Goal: Task Accomplishment & Management: Complete application form

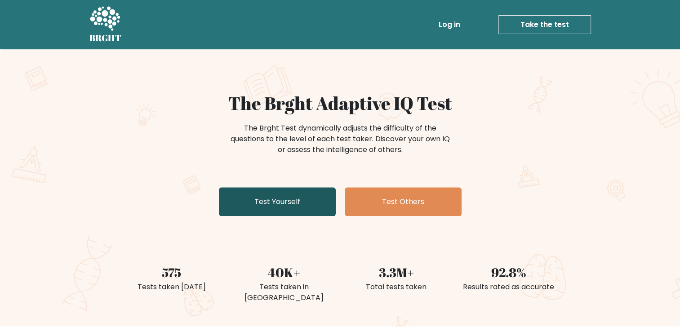
click at [271, 210] on link "Test Yourself" at bounding box center [277, 202] width 117 height 29
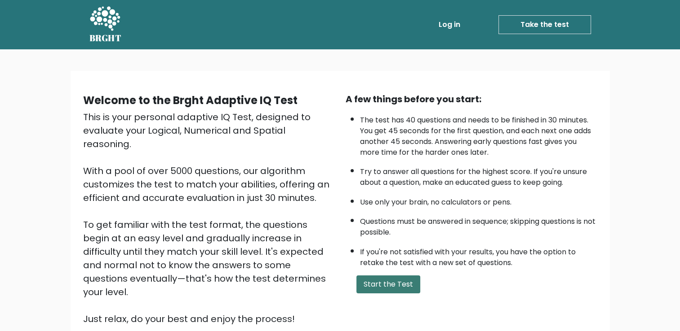
click at [377, 281] on button "Start the Test" at bounding box center [388, 285] width 64 height 18
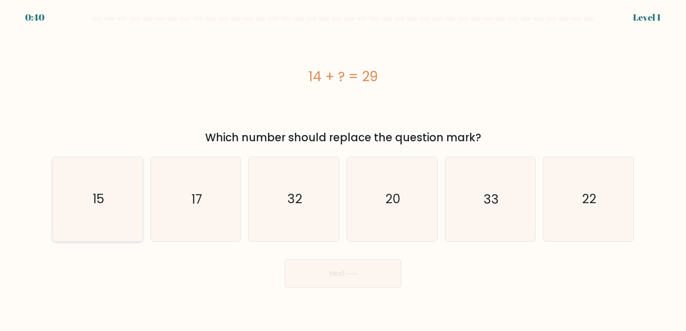
click at [61, 215] on icon "15" at bounding box center [98, 199] width 84 height 84
click at [343, 170] on input "a. 15" at bounding box center [343, 168] width 0 height 4
radio input "true"
click at [332, 264] on button "Next" at bounding box center [343, 274] width 117 height 29
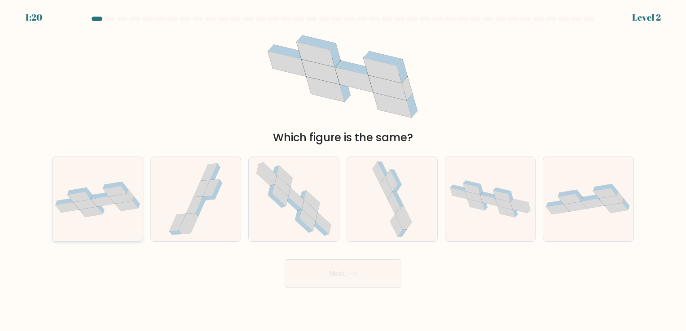
click at [70, 200] on icon at bounding box center [65, 201] width 19 height 7
click at [343, 170] on input "a." at bounding box center [343, 168] width 0 height 4
radio input "true"
click at [290, 271] on button "Next" at bounding box center [343, 274] width 117 height 29
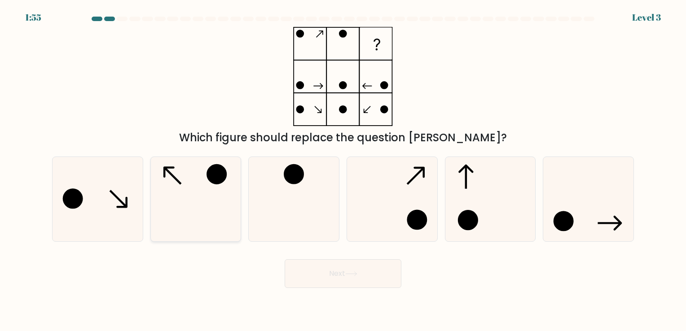
click at [199, 219] on icon at bounding box center [196, 199] width 84 height 84
click at [343, 170] on input "b." at bounding box center [343, 168] width 0 height 4
radio input "true"
click at [309, 280] on button "Next" at bounding box center [343, 274] width 117 height 29
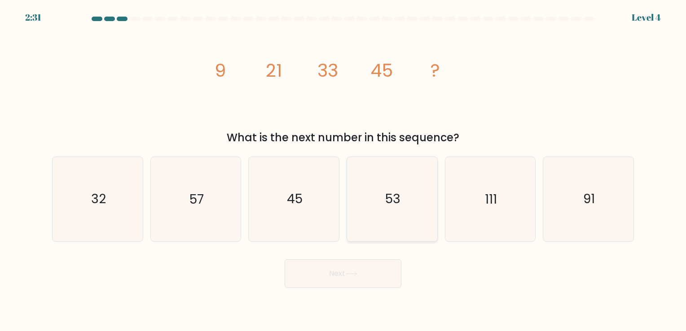
click at [384, 231] on icon "53" at bounding box center [392, 199] width 84 height 84
click at [344, 170] on input "d. 53" at bounding box center [343, 168] width 0 height 4
radio input "true"
click at [353, 271] on button "Next" at bounding box center [343, 274] width 117 height 29
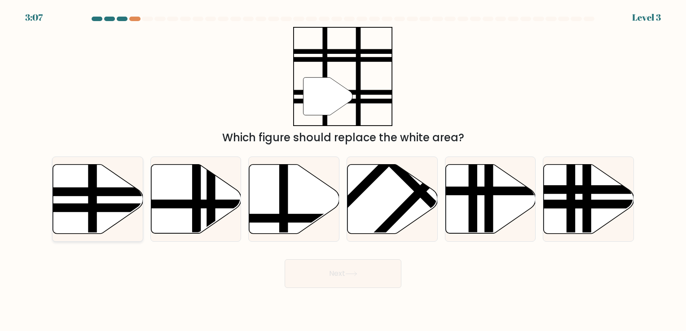
click at [111, 208] on line at bounding box center [126, 208] width 182 height 0
click at [343, 170] on input "a." at bounding box center [343, 168] width 0 height 4
radio input "true"
click at [359, 270] on button "Next" at bounding box center [343, 274] width 117 height 29
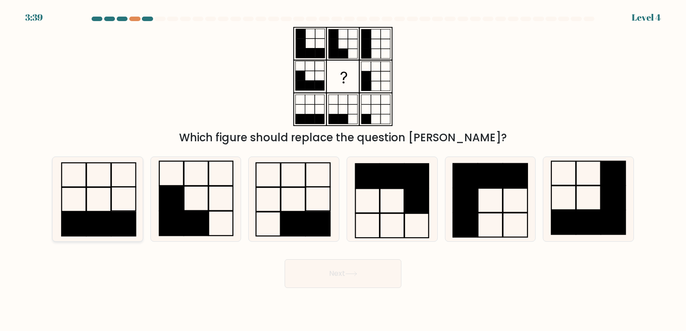
click at [97, 230] on rect at bounding box center [98, 224] width 24 height 24
click at [343, 170] on input "a." at bounding box center [343, 168] width 0 height 4
radio input "true"
click at [350, 264] on button "Next" at bounding box center [343, 274] width 117 height 29
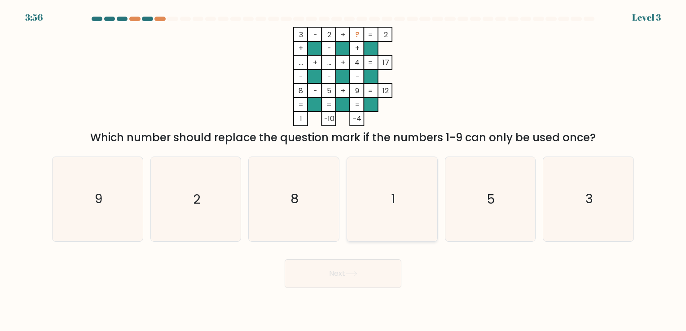
click at [392, 222] on icon "1" at bounding box center [392, 199] width 84 height 84
click at [344, 170] on input "d. 1" at bounding box center [343, 168] width 0 height 4
radio input "true"
click at [358, 278] on button "Next" at bounding box center [343, 274] width 117 height 29
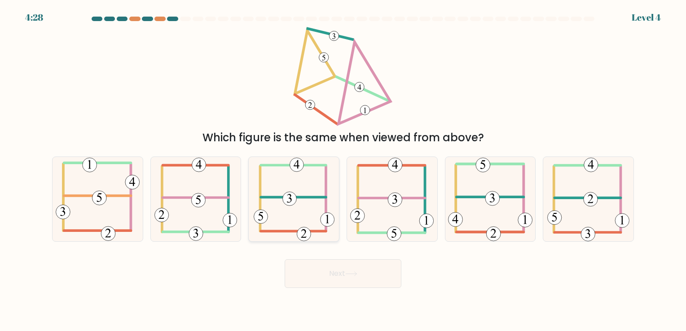
click at [298, 233] on 595 at bounding box center [304, 235] width 14 height 14
click at [343, 170] on input "c." at bounding box center [343, 168] width 0 height 4
radio input "true"
click at [350, 273] on icon at bounding box center [351, 274] width 12 height 5
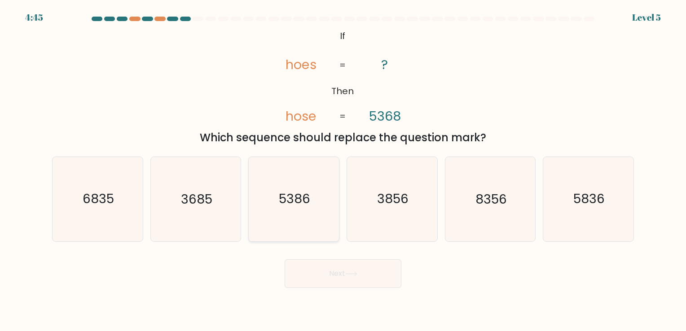
click at [271, 197] on icon "5386" at bounding box center [294, 199] width 84 height 84
click at [343, 170] on input "c. 5386" at bounding box center [343, 168] width 0 height 4
radio input "true"
click at [356, 282] on button "Next" at bounding box center [343, 274] width 117 height 29
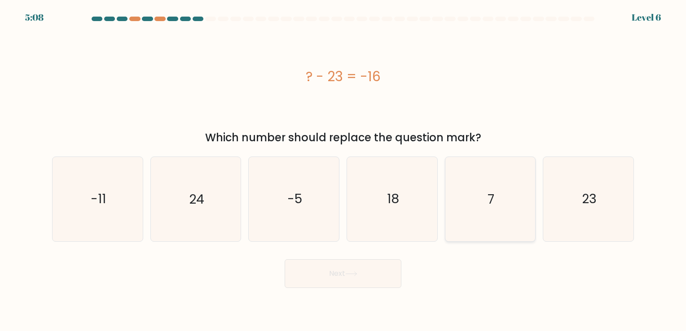
click at [501, 237] on icon "7" at bounding box center [490, 199] width 84 height 84
click at [344, 170] on input "e. 7" at bounding box center [343, 168] width 0 height 4
radio input "true"
click at [340, 294] on body "5:08 Level 6 a." at bounding box center [343, 165] width 686 height 331
click at [349, 281] on button "Next" at bounding box center [343, 274] width 117 height 29
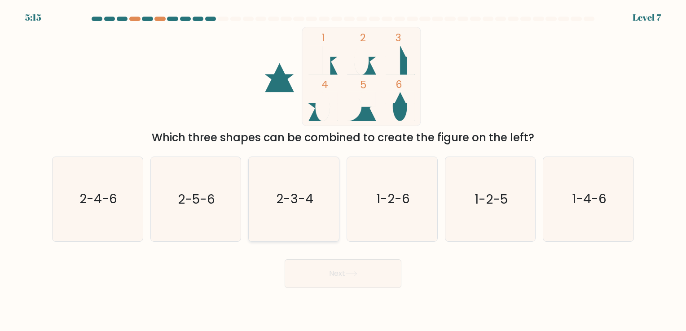
click at [248, 204] on div "2-3-4" at bounding box center [293, 199] width 91 height 85
click at [343, 170] on input "c. 2-3-4" at bounding box center [343, 168] width 0 height 4
radio input "true"
click at [323, 268] on button "Next" at bounding box center [343, 274] width 117 height 29
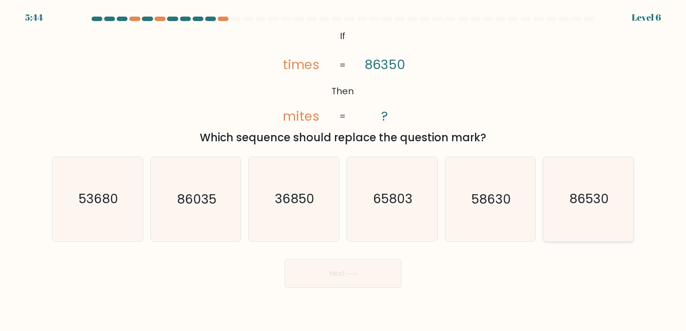
click at [600, 195] on text "86530" at bounding box center [589, 200] width 40 height 18
click at [344, 170] on input "f. 86530" at bounding box center [343, 168] width 0 height 4
radio input "true"
click at [336, 272] on button "Next" at bounding box center [343, 274] width 117 height 29
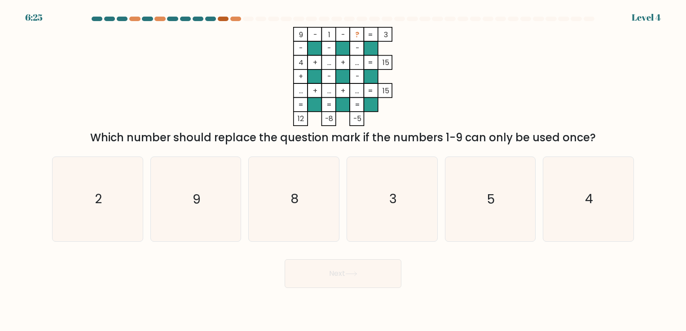
click at [225, 18] on div at bounding box center [223, 19] width 11 height 4
click at [114, 198] on icon "2" at bounding box center [98, 199] width 84 height 84
click at [343, 170] on input "a. 2" at bounding box center [343, 168] width 0 height 4
radio input "true"
click at [358, 273] on icon at bounding box center [351, 274] width 12 height 5
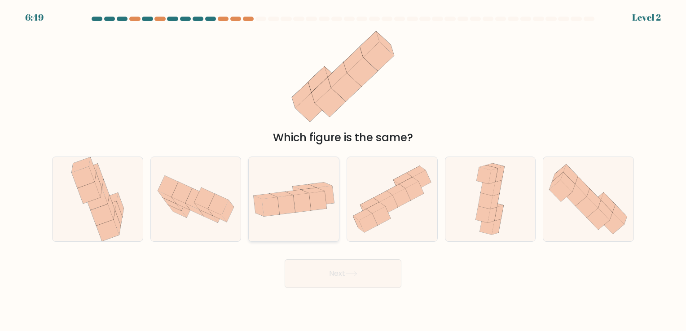
click at [290, 211] on icon at bounding box center [287, 204] width 18 height 19
click at [343, 170] on input "c." at bounding box center [343, 168] width 0 height 4
radio input "true"
click at [309, 267] on button "Next" at bounding box center [343, 274] width 117 height 29
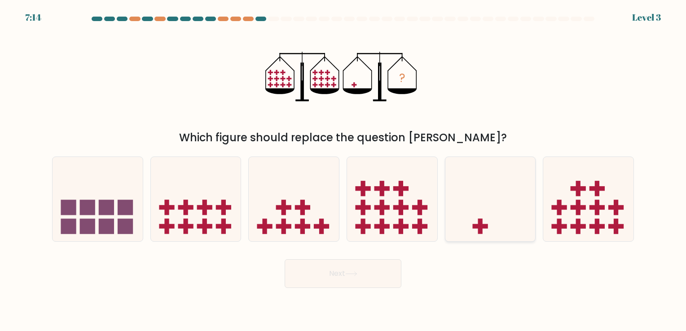
click at [482, 229] on rect at bounding box center [479, 227] width 15 height 4
click at [344, 170] on input "e." at bounding box center [343, 168] width 0 height 4
radio input "true"
click at [383, 277] on button "Next" at bounding box center [343, 274] width 117 height 29
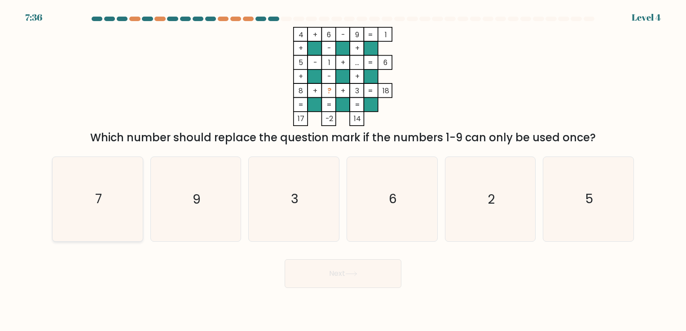
click at [120, 192] on icon "7" at bounding box center [98, 199] width 84 height 84
click at [343, 170] on input "a. 7" at bounding box center [343, 168] width 0 height 4
radio input "true"
click at [361, 275] on button "Next" at bounding box center [343, 274] width 117 height 29
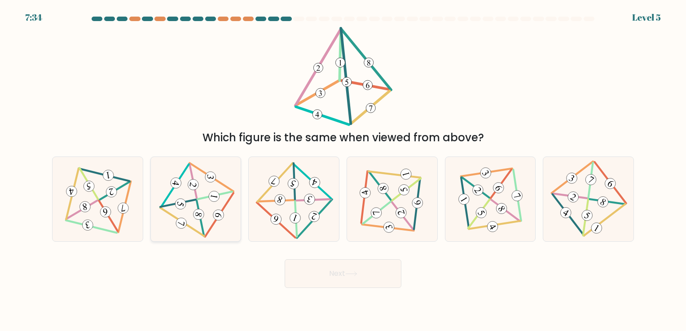
click at [209, 238] on div at bounding box center [195, 199] width 91 height 85
click at [343, 170] on input "b." at bounding box center [343, 168] width 0 height 4
radio input "true"
click at [340, 268] on button "Next" at bounding box center [343, 274] width 117 height 29
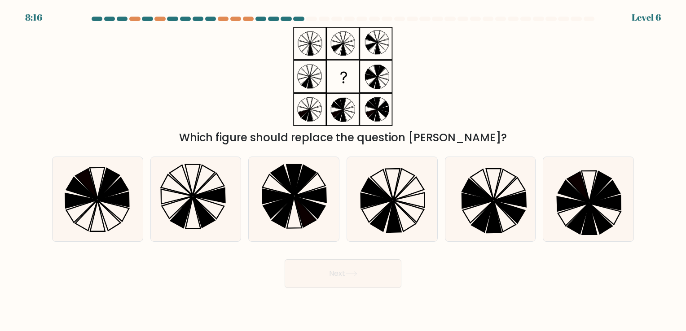
click at [192, 276] on div "Next" at bounding box center [343, 270] width 593 height 35
click at [407, 200] on icon at bounding box center [392, 199] width 84 height 84
click at [344, 170] on input "d." at bounding box center [343, 168] width 0 height 4
radio input "true"
click at [349, 270] on button "Next" at bounding box center [343, 274] width 117 height 29
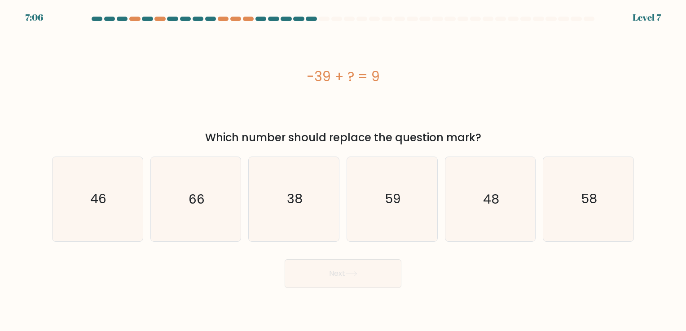
click at [441, 225] on div "e. 48" at bounding box center [490, 199] width 98 height 85
click at [473, 217] on icon "48" at bounding box center [490, 199] width 84 height 84
click at [344, 170] on input "e. 48" at bounding box center [343, 168] width 0 height 4
radio input "true"
click at [366, 269] on button "Next" at bounding box center [343, 274] width 117 height 29
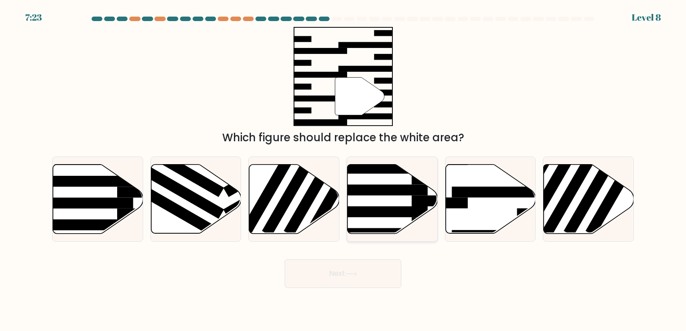
click at [368, 180] on icon at bounding box center [393, 198] width 90 height 69
click at [344, 170] on input "d." at bounding box center [343, 168] width 0 height 4
radio input "true"
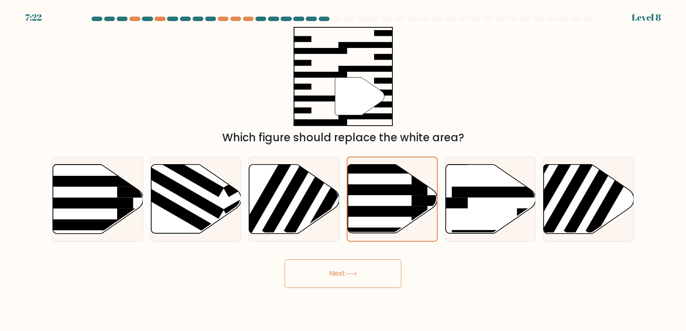
click at [349, 278] on button "Next" at bounding box center [343, 274] width 117 height 29
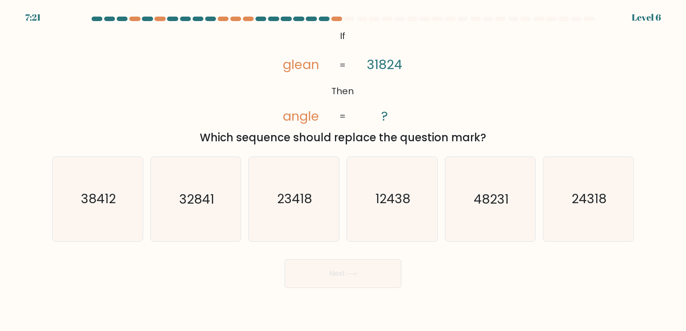
click at [599, 245] on form "If ?" at bounding box center [343, 153] width 686 height 272
click at [584, 229] on icon "24318" at bounding box center [589, 199] width 84 height 84
click at [344, 170] on input "f. 24318" at bounding box center [343, 168] width 0 height 4
radio input "true"
click at [392, 280] on button "Next" at bounding box center [343, 274] width 117 height 29
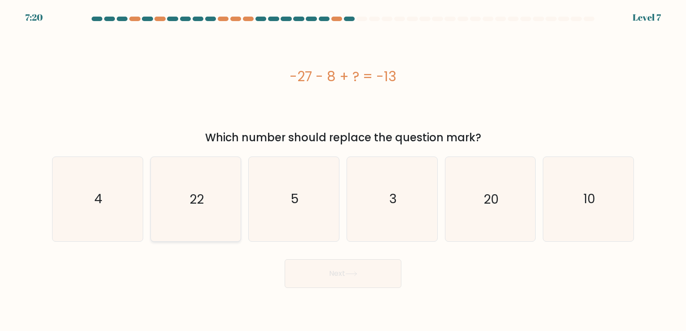
click at [175, 203] on icon "22" at bounding box center [196, 199] width 84 height 84
click at [343, 170] on input "b. 22" at bounding box center [343, 168] width 0 height 4
radio input "true"
click at [296, 280] on button "Next" at bounding box center [343, 274] width 117 height 29
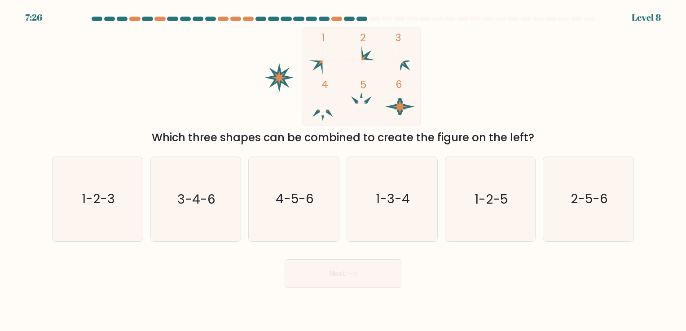
click at [358, 96] on rect at bounding box center [361, 76] width 119 height 99
click at [323, 186] on icon "4-5-6" at bounding box center [294, 199] width 84 height 84
click at [343, 170] on input "c. 4-5-6" at bounding box center [343, 168] width 0 height 4
radio input "true"
click at [348, 274] on icon at bounding box center [351, 274] width 12 height 5
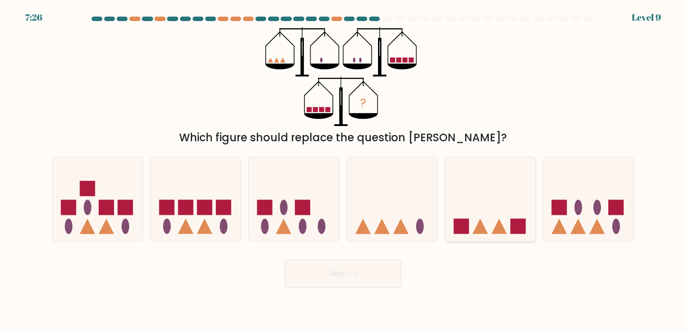
click at [462, 217] on icon at bounding box center [491, 199] width 90 height 75
click at [344, 170] on input "e." at bounding box center [343, 168] width 0 height 4
radio input "true"
click at [349, 293] on body "7:26 Level 9" at bounding box center [343, 165] width 686 height 331
click at [366, 288] on body "7:25 Level 9" at bounding box center [343, 165] width 686 height 331
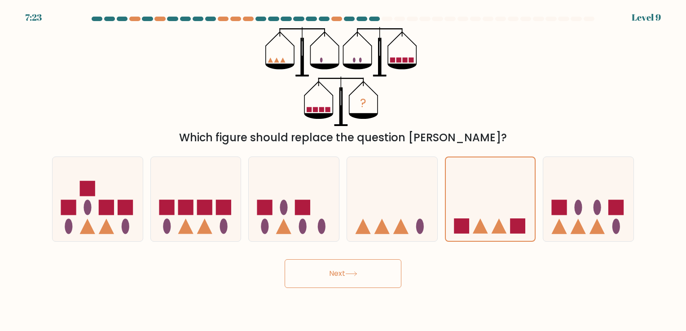
click at [338, 270] on button "Next" at bounding box center [343, 274] width 117 height 29
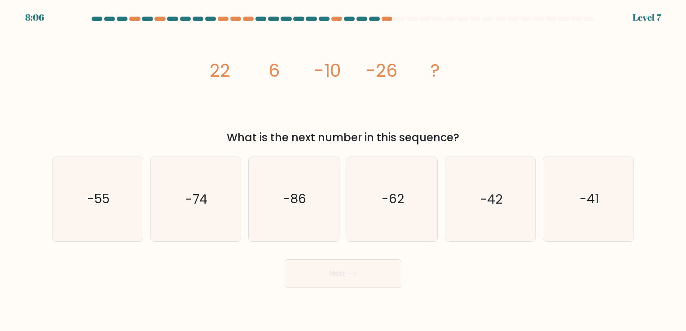
drag, startPoint x: 338, startPoint y: 270, endPoint x: 465, endPoint y: 267, distance: 127.2
click at [465, 267] on div "Next" at bounding box center [343, 270] width 593 height 35
click at [490, 212] on icon "-42" at bounding box center [490, 199] width 84 height 84
click at [344, 170] on input "e. -42" at bounding box center [343, 168] width 0 height 4
radio input "true"
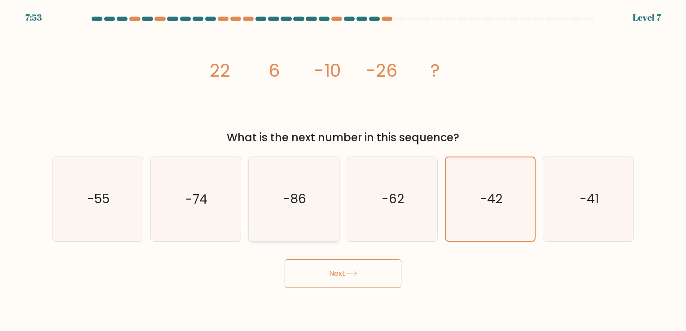
click at [301, 225] on icon "-86" at bounding box center [294, 199] width 84 height 84
click at [343, 170] on input "c. -86" at bounding box center [343, 168] width 0 height 4
radio input "true"
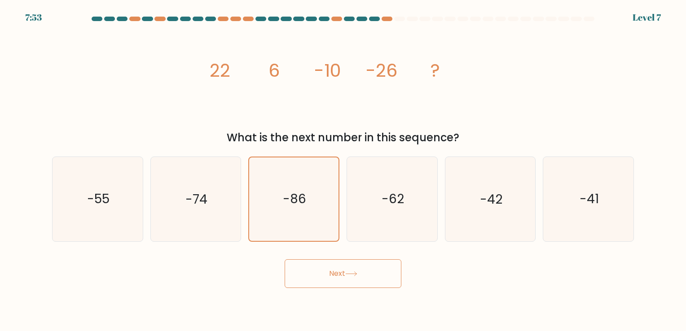
click at [340, 276] on button "Next" at bounding box center [343, 274] width 117 height 29
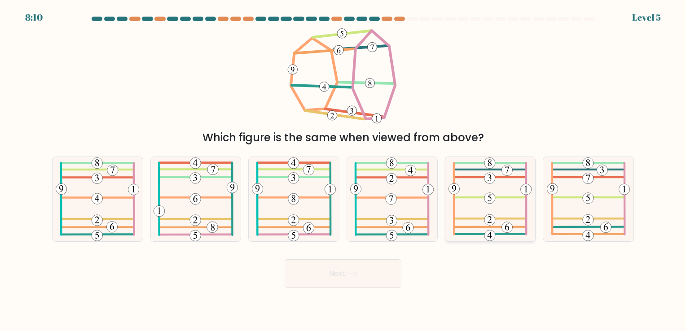
click at [492, 212] on icon at bounding box center [490, 199] width 83 height 84
click at [344, 170] on input "e." at bounding box center [343, 168] width 0 height 4
radio input "true"
click at [352, 281] on button "Next" at bounding box center [343, 274] width 117 height 29
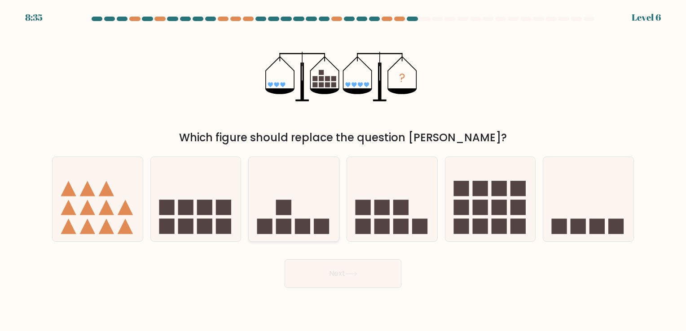
click at [325, 214] on icon at bounding box center [294, 199] width 90 height 75
click at [343, 170] on input "c." at bounding box center [343, 168] width 0 height 4
radio input "true"
click at [319, 267] on button "Next" at bounding box center [343, 274] width 117 height 29
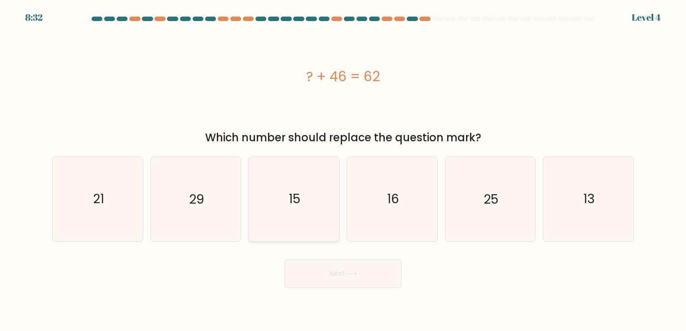
click at [311, 234] on icon "15" at bounding box center [294, 199] width 84 height 84
click at [343, 170] on input "c. 15" at bounding box center [343, 168] width 0 height 4
radio input "true"
click at [375, 224] on icon "16" at bounding box center [392, 199] width 84 height 84
click at [344, 170] on input "d. 16" at bounding box center [343, 168] width 0 height 4
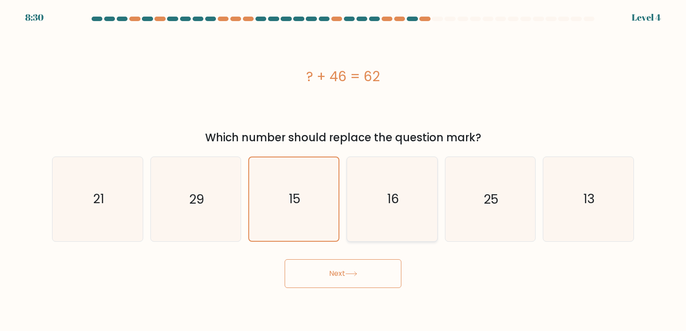
radio input "true"
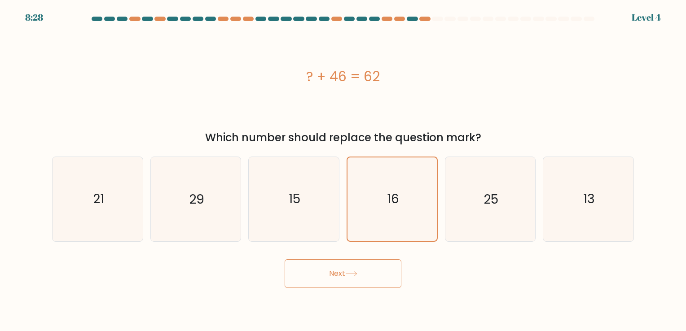
click at [311, 273] on button "Next" at bounding box center [343, 274] width 117 height 29
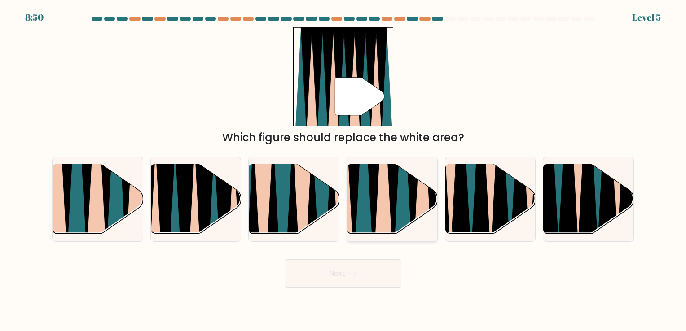
click at [362, 231] on icon at bounding box center [364, 163] width 20 height 180
click at [344, 170] on input "d." at bounding box center [343, 168] width 0 height 4
radio input "true"
click at [356, 285] on button "Next" at bounding box center [343, 274] width 117 height 29
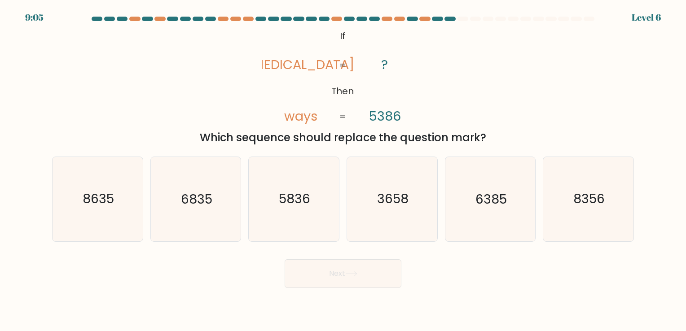
click at [635, 233] on div "f. 8356" at bounding box center [588, 199] width 98 height 85
click at [596, 205] on text "8356" at bounding box center [589, 200] width 31 height 18
click at [344, 170] on input "f. 8356" at bounding box center [343, 168] width 0 height 4
radio input "true"
click at [331, 274] on button "Next" at bounding box center [343, 274] width 117 height 29
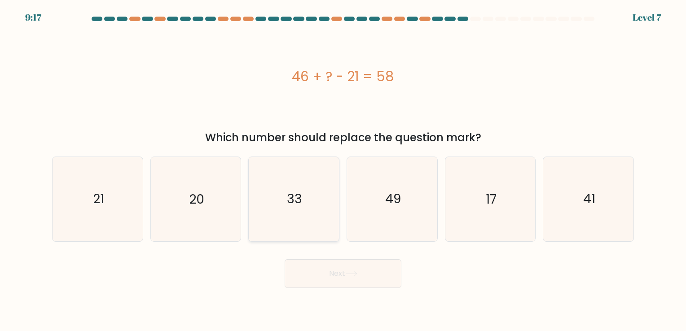
click at [309, 220] on icon "33" at bounding box center [294, 199] width 84 height 84
click at [343, 170] on input "c. 33" at bounding box center [343, 168] width 0 height 4
radio input "true"
click at [327, 271] on button "Next" at bounding box center [343, 274] width 117 height 29
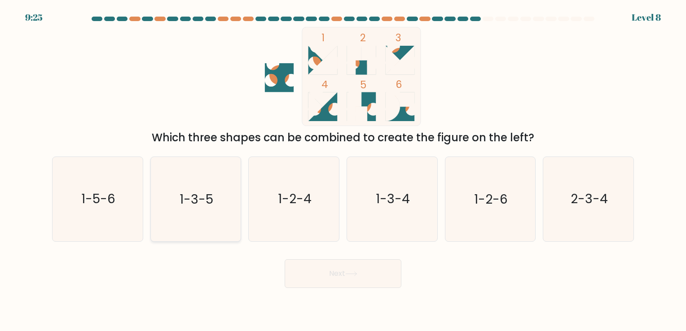
click at [212, 232] on icon "1-3-5" at bounding box center [196, 199] width 84 height 84
click at [343, 170] on input "b. 1-3-5" at bounding box center [343, 168] width 0 height 4
radio input "true"
click at [314, 207] on icon "1-2-4" at bounding box center [294, 199] width 84 height 84
click at [343, 170] on input "c. 1-2-4" at bounding box center [343, 168] width 0 height 4
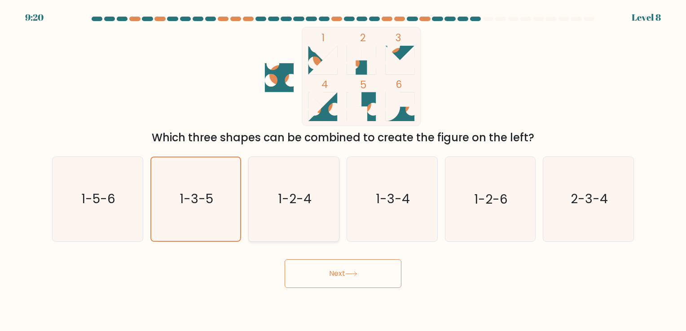
radio input "true"
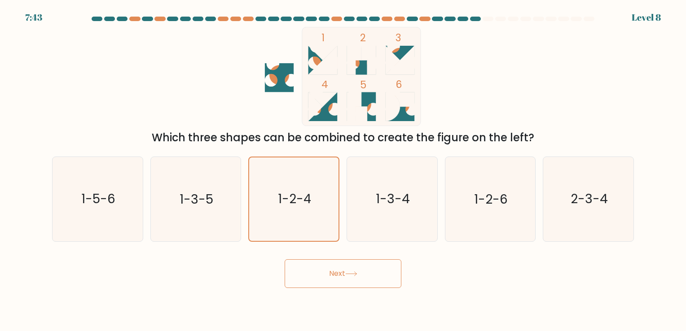
click at [323, 272] on button "Next" at bounding box center [343, 274] width 117 height 29
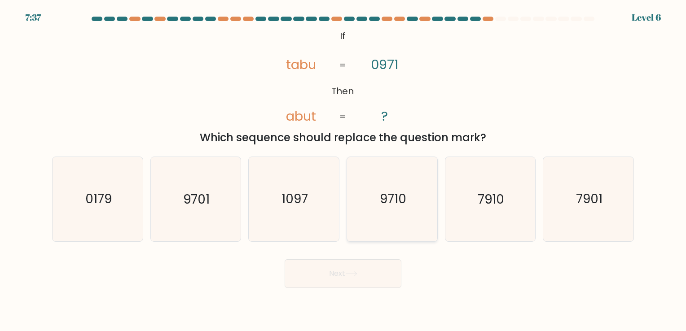
drag, startPoint x: 455, startPoint y: 185, endPoint x: 406, endPoint y: 215, distance: 57.5
click at [406, 215] on div "a. 0179 b. 9701 c." at bounding box center [343, 196] width 589 height 92
click at [406, 215] on icon "9710" at bounding box center [392, 199] width 84 height 84
click at [344, 170] on input "d. 9710" at bounding box center [343, 168] width 0 height 4
radio input "true"
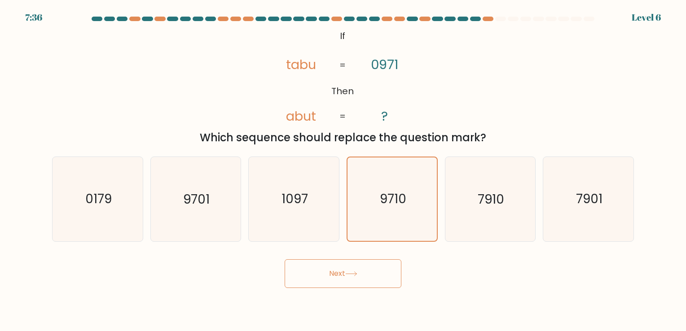
click at [378, 267] on button "Next" at bounding box center [343, 274] width 117 height 29
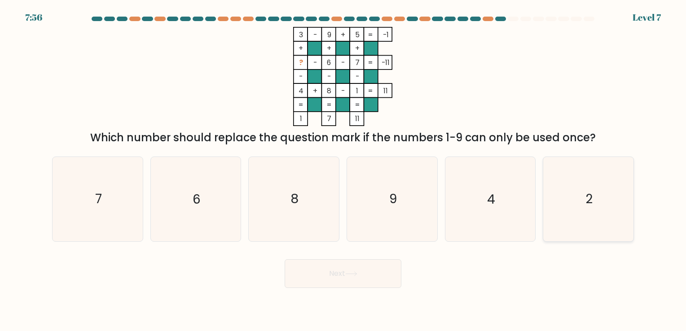
click at [587, 208] on icon "2" at bounding box center [589, 199] width 84 height 84
click at [344, 170] on input "f. 2" at bounding box center [343, 168] width 0 height 4
radio input "true"
click at [365, 279] on button "Next" at bounding box center [343, 274] width 117 height 29
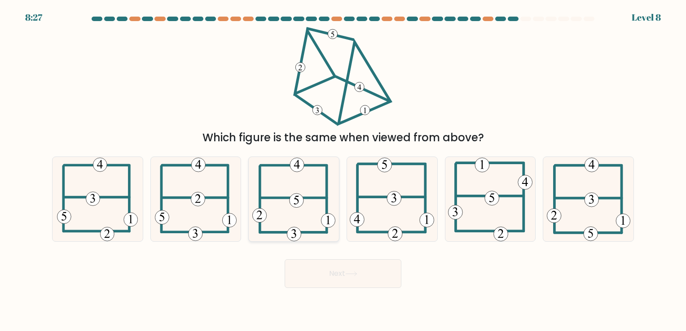
click at [269, 216] on icon at bounding box center [293, 199] width 83 height 84
click at [343, 170] on input "c." at bounding box center [343, 168] width 0 height 4
radio input "true"
click at [309, 267] on button "Next" at bounding box center [343, 274] width 117 height 29
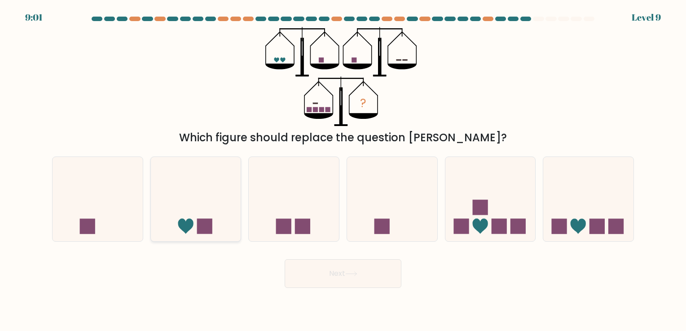
click at [202, 211] on icon at bounding box center [196, 199] width 90 height 75
click at [343, 170] on input "b." at bounding box center [343, 168] width 0 height 4
radio input "true"
click at [304, 267] on button "Next" at bounding box center [343, 274] width 117 height 29
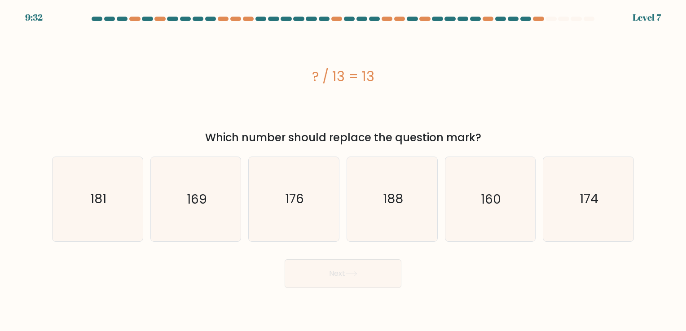
click at [247, 244] on form "a." at bounding box center [343, 153] width 686 height 272
click at [216, 230] on icon "169" at bounding box center [196, 199] width 84 height 84
click at [343, 170] on input "b. 169" at bounding box center [343, 168] width 0 height 4
radio input "true"
click at [359, 283] on button "Next" at bounding box center [343, 274] width 117 height 29
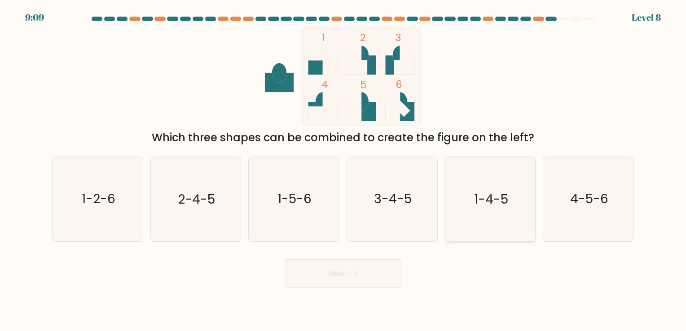
click at [467, 231] on icon "1-4-5" at bounding box center [490, 199] width 84 height 84
click at [344, 170] on input "e. 1-4-5" at bounding box center [343, 168] width 0 height 4
radio input "true"
click at [369, 252] on form at bounding box center [343, 153] width 686 height 272
click at [357, 267] on button "Next" at bounding box center [343, 274] width 117 height 29
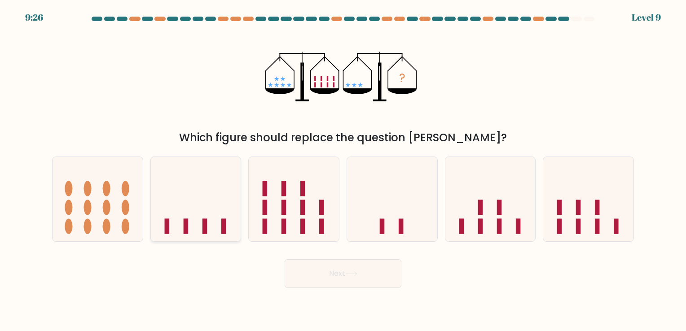
click at [156, 236] on icon at bounding box center [196, 199] width 90 height 75
click at [343, 170] on input "b." at bounding box center [343, 168] width 0 height 4
radio input "true"
click at [328, 265] on button "Next" at bounding box center [343, 274] width 117 height 29
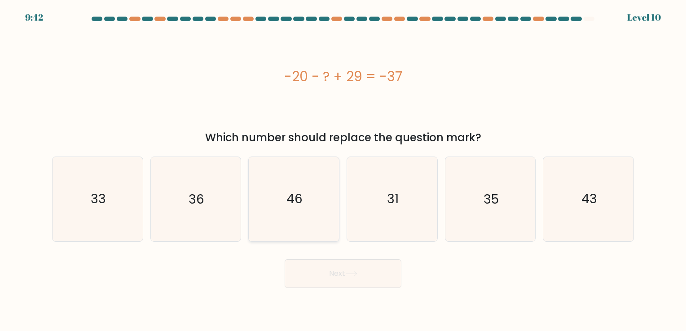
click at [288, 220] on icon "46" at bounding box center [294, 199] width 84 height 84
click at [343, 170] on input "c. 46" at bounding box center [343, 168] width 0 height 4
radio input "true"
click at [331, 278] on button "Next" at bounding box center [343, 274] width 117 height 29
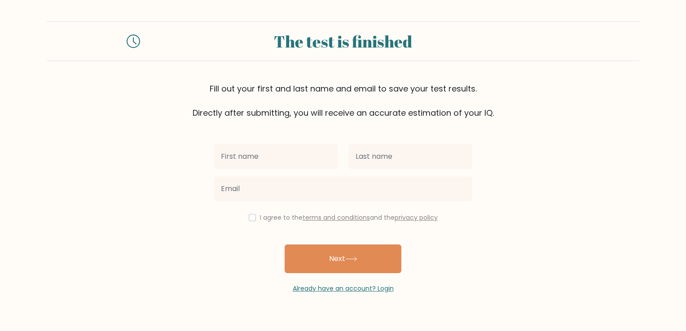
click at [233, 146] on input "text" at bounding box center [276, 156] width 124 height 25
type input "Landon"
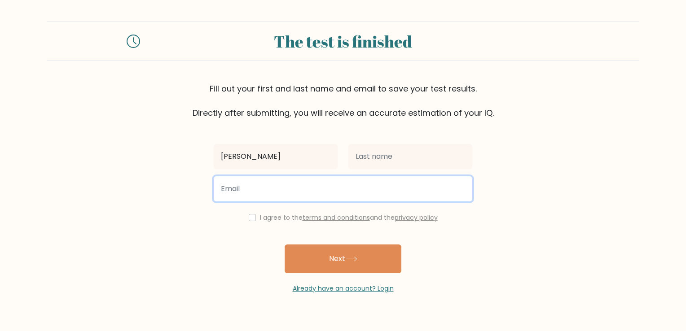
click at [358, 177] on input "email" at bounding box center [343, 189] width 259 height 25
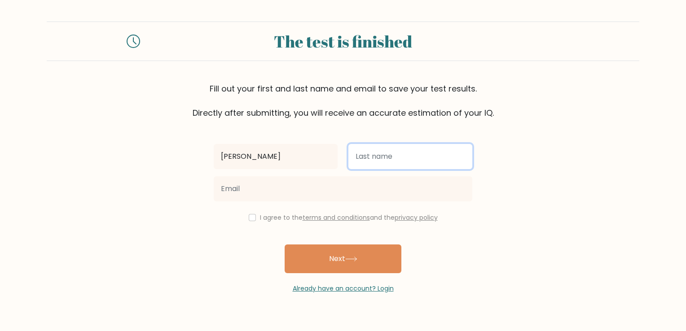
click at [358, 159] on input "text" at bounding box center [411, 156] width 124 height 25
type input "[PERSON_NAME]"
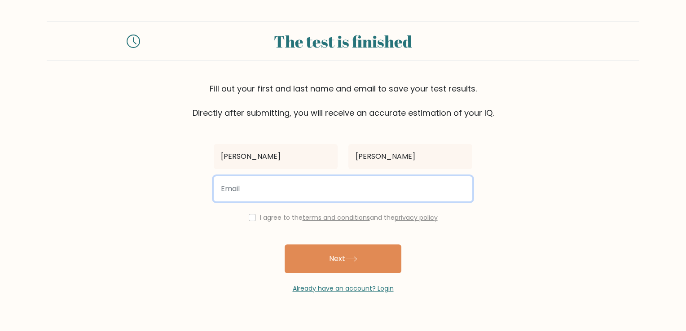
type input "dlanderson248@gmail.com"
click at [323, 198] on input "dlanderson248@gmail.com" at bounding box center [343, 189] width 259 height 25
type input "landon7001@gmail.com"
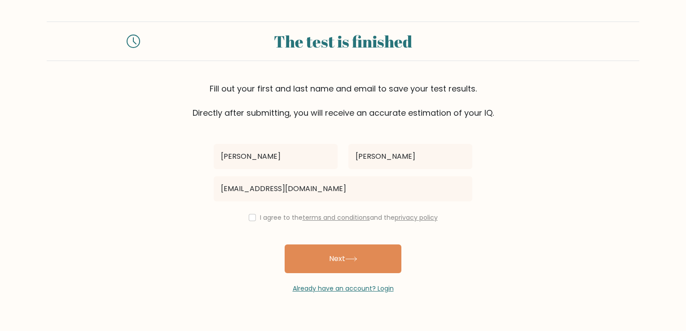
click at [254, 217] on div "I agree to the terms and conditions and the privacy policy" at bounding box center [342, 217] width 269 height 11
click at [243, 213] on div "I agree to the terms and conditions and the privacy policy" at bounding box center [342, 217] width 269 height 11
click at [249, 220] on input "checkbox" at bounding box center [252, 217] width 7 height 7
checkbox input "true"
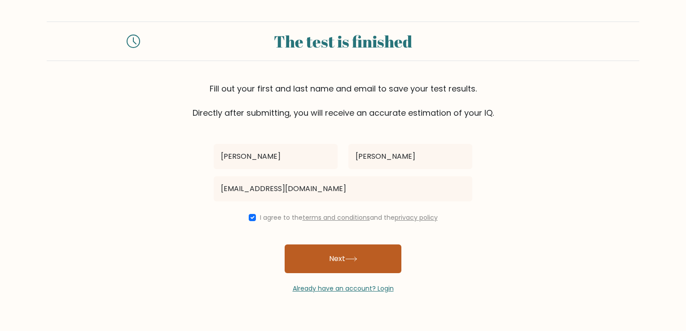
click at [352, 260] on icon at bounding box center [351, 259] width 12 height 5
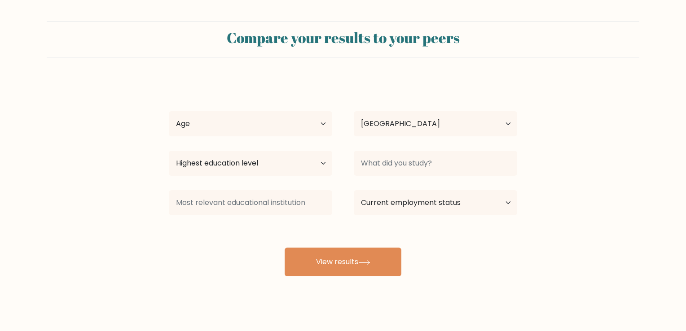
select select "CA"
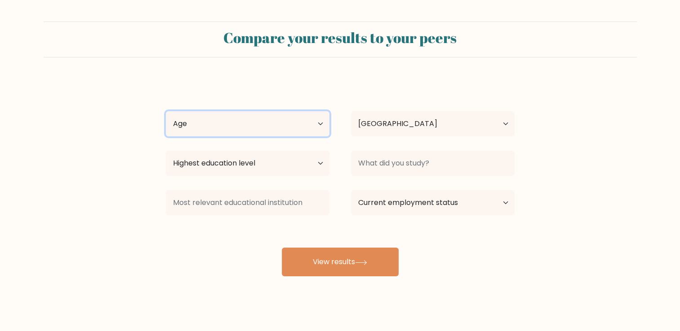
click at [316, 136] on select "Age Under [DEMOGRAPHIC_DATA] [DEMOGRAPHIC_DATA] [DEMOGRAPHIC_DATA] [DEMOGRAPHIC…" at bounding box center [247, 123] width 163 height 25
select select "18_24"
click at [166, 111] on select "Age Under [DEMOGRAPHIC_DATA] [DEMOGRAPHIC_DATA] [DEMOGRAPHIC_DATA] [DEMOGRAPHIC…" at bounding box center [247, 123] width 163 height 25
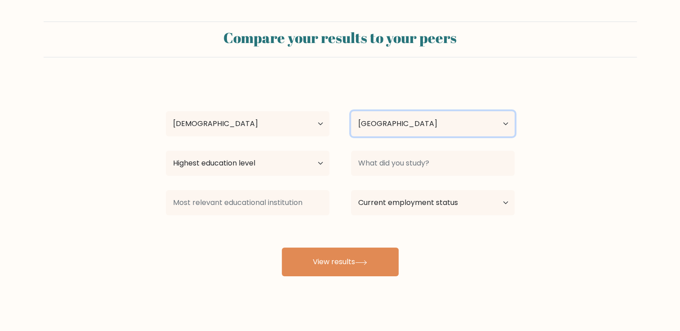
click at [381, 134] on select "Country [GEOGRAPHIC_DATA] [GEOGRAPHIC_DATA] [GEOGRAPHIC_DATA] [US_STATE] [GEOGR…" at bounding box center [432, 123] width 163 height 25
select select "US"
click at [351, 111] on select "Country Afghanistan Albania Algeria American Samoa Andorra Angola Anguilla Anta…" at bounding box center [432, 123] width 163 height 25
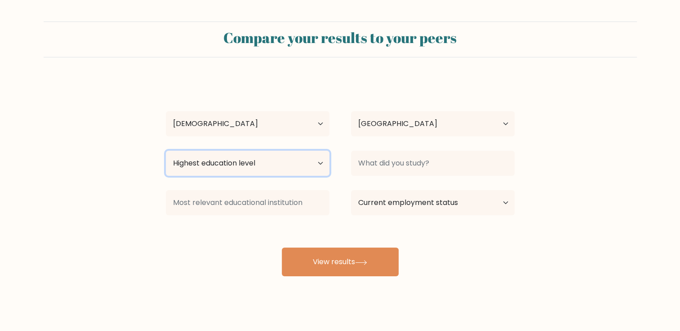
click at [265, 162] on select "Highest education level No schooling Primary Lower Secondary Upper Secondary Oc…" at bounding box center [247, 163] width 163 height 25
select select "lower_secondary"
click at [166, 151] on select "Highest education level No schooling Primary Lower Secondary Upper Secondary Oc…" at bounding box center [247, 163] width 163 height 25
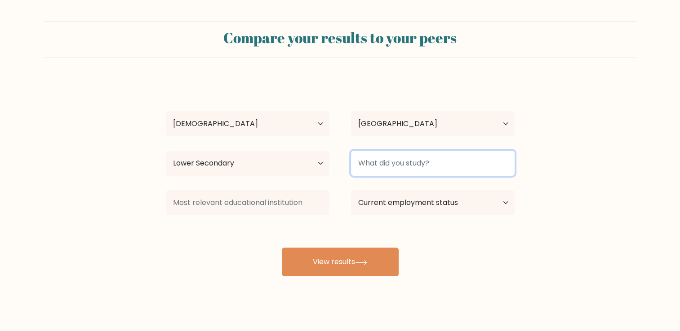
click at [472, 158] on input at bounding box center [432, 163] width 163 height 25
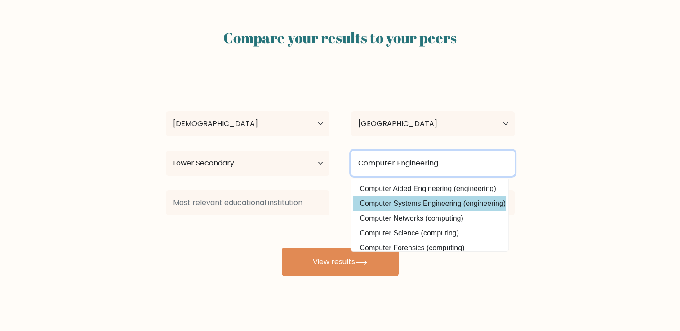
type input "Computer Engineering"
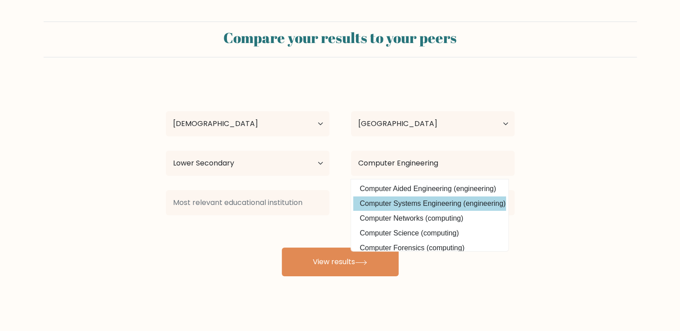
click at [472, 208] on div "Landon Anderson Age Under 18 years old 18-24 years old 25-34 years old 35-44 ye…" at bounding box center [339, 178] width 359 height 198
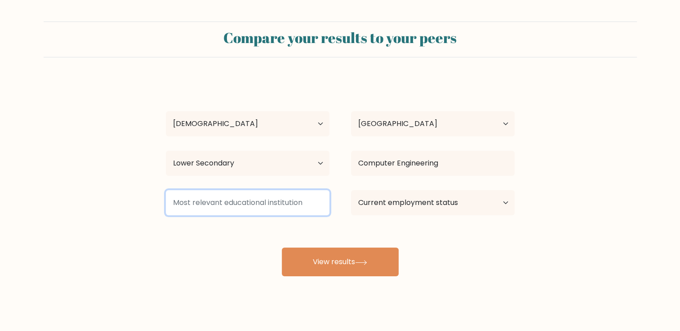
click at [246, 211] on input at bounding box center [247, 202] width 163 height 25
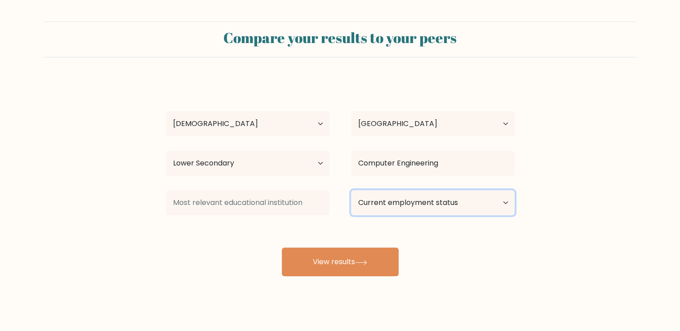
click at [423, 197] on select "Current employment status Employed Student Retired Other / prefer not to answer" at bounding box center [432, 202] width 163 height 25
select select "student"
click at [351, 190] on select "Current employment status Employed Student Retired Other / prefer not to answer" at bounding box center [432, 202] width 163 height 25
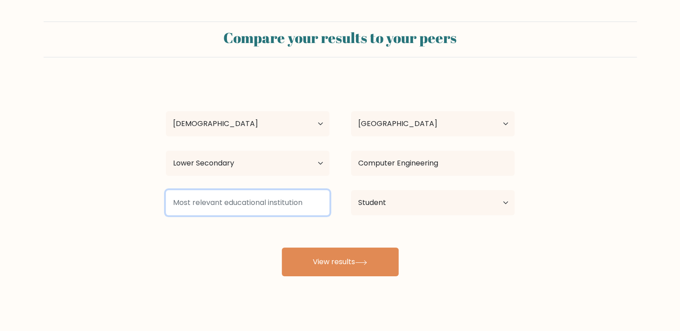
click at [247, 204] on input at bounding box center [247, 202] width 163 height 25
type input "O"
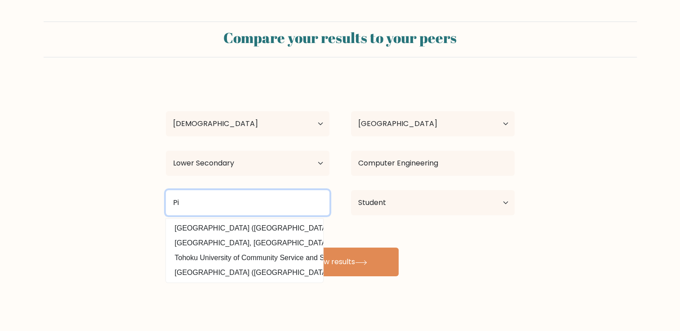
type input "P"
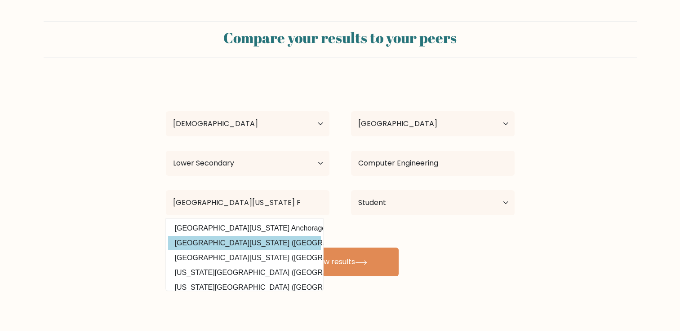
click at [278, 249] on option "University of Alaska Fairbanks (United States)" at bounding box center [244, 243] width 153 height 14
type input "University of Alaska Fairbanks"
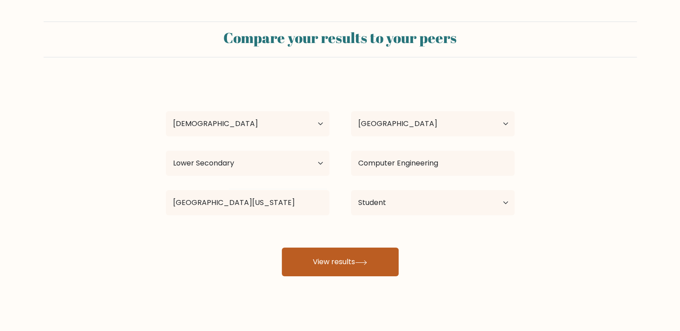
click at [390, 269] on button "View results" at bounding box center [340, 262] width 117 height 29
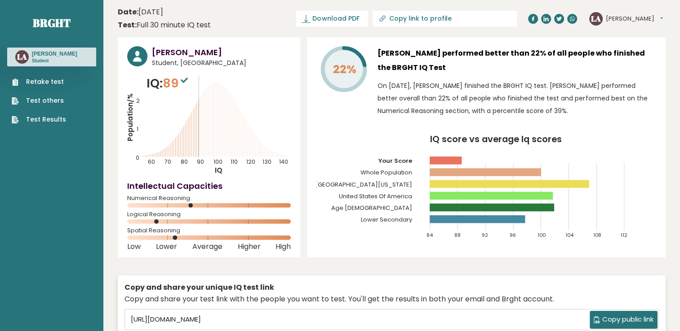
click at [63, 114] on ul "Retake test Test others Test Results" at bounding box center [38, 100] width 63 height 47
drag, startPoint x: 0, startPoint y: 7, endPoint x: 389, endPoint y: 159, distance: 417.5
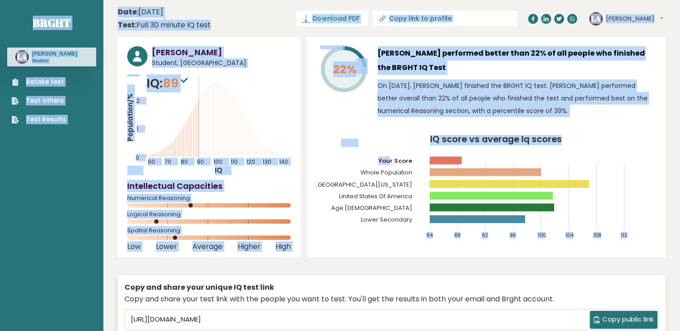
click at [633, 20] on button "[PERSON_NAME]" at bounding box center [633, 18] width 57 height 9
click at [633, 75] on link "Logout" at bounding box center [629, 70] width 46 height 13
